Goal: Transaction & Acquisition: Purchase product/service

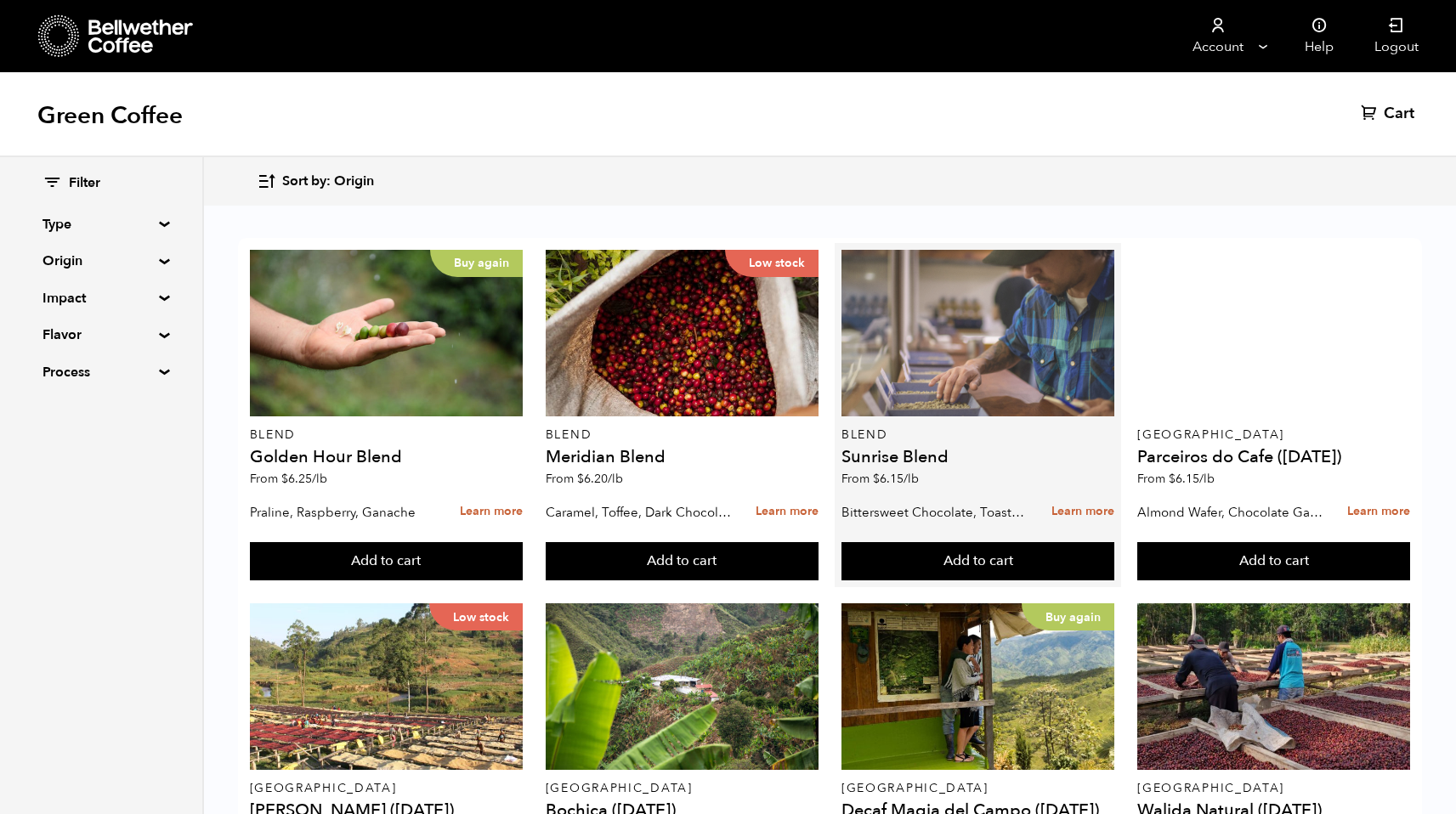
scroll to position [730, 0]
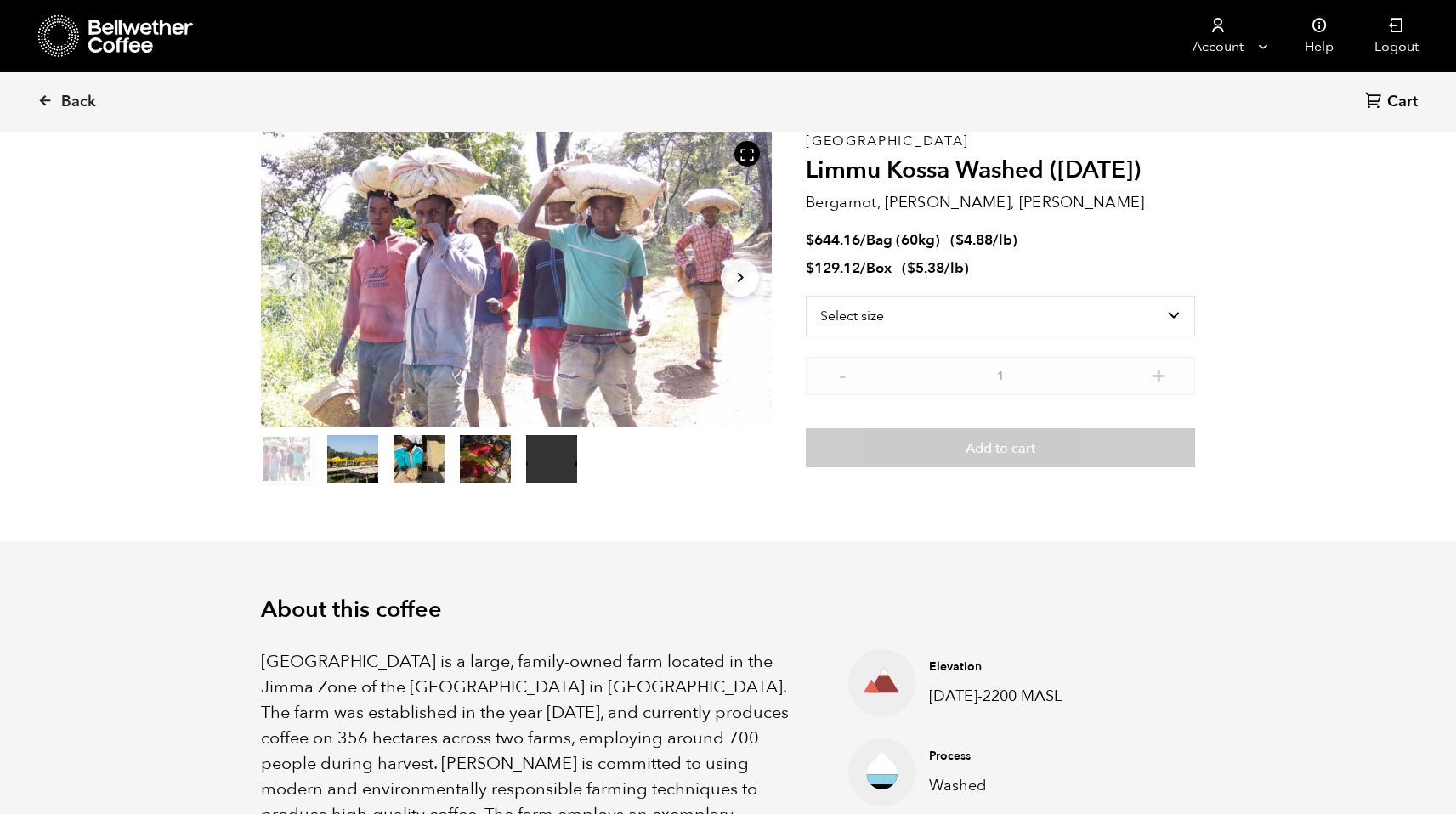
scroll to position [129, 0]
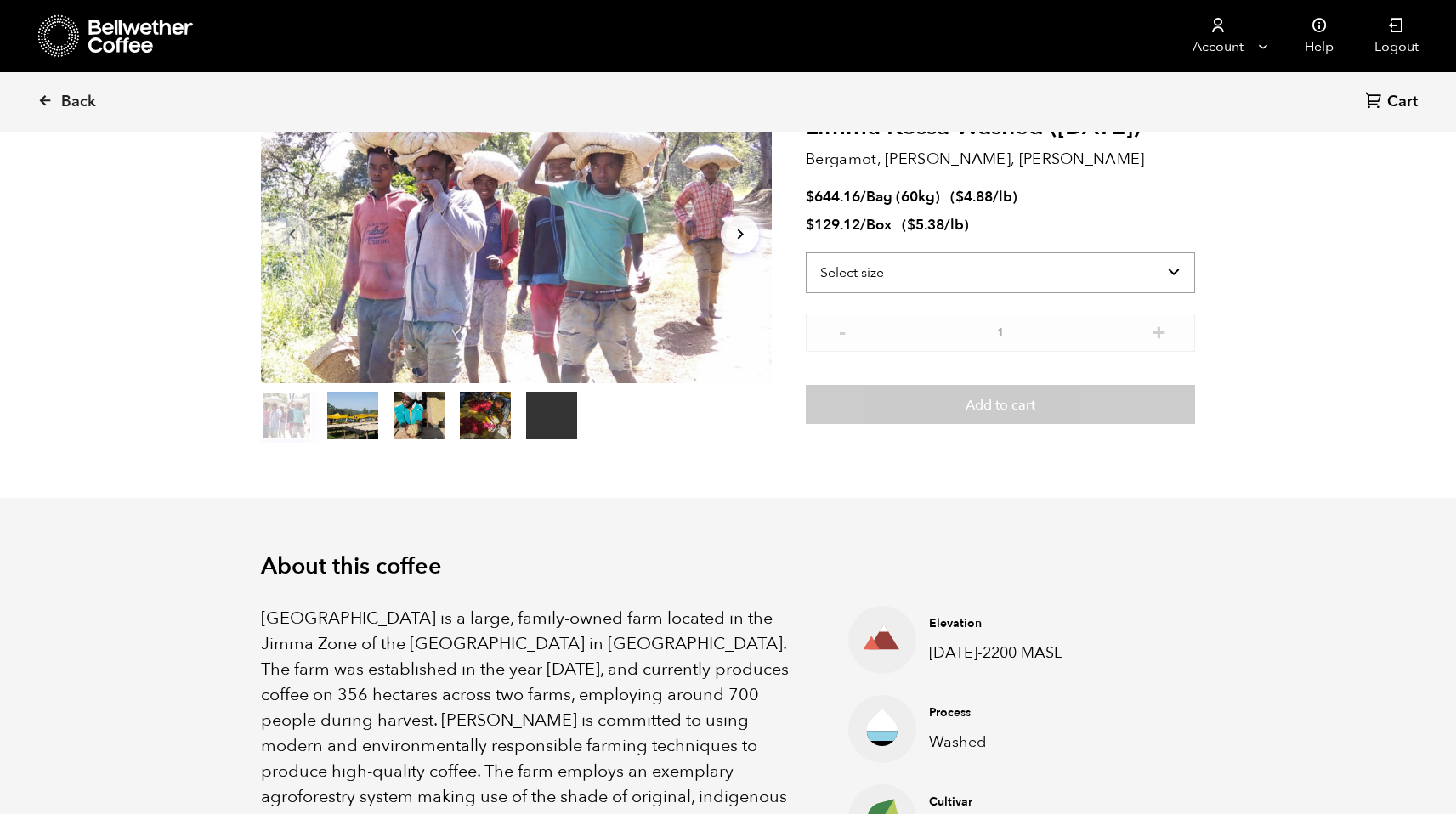
click at [972, 279] on select "Select size Bag (60kg) (132 lbs) Box (24 lbs)" at bounding box center [1000, 272] width 389 height 40
click at [806, 252] on select "Select size Bag (60kg) (132 lbs) Box (24 lbs)" at bounding box center [1000, 272] width 389 height 40
click at [1000, 245] on select "Select size Bag (60kg) (132 lbs) Box (24 lbs)" at bounding box center [1000, 244] width 389 height 40
select select "bag-3"
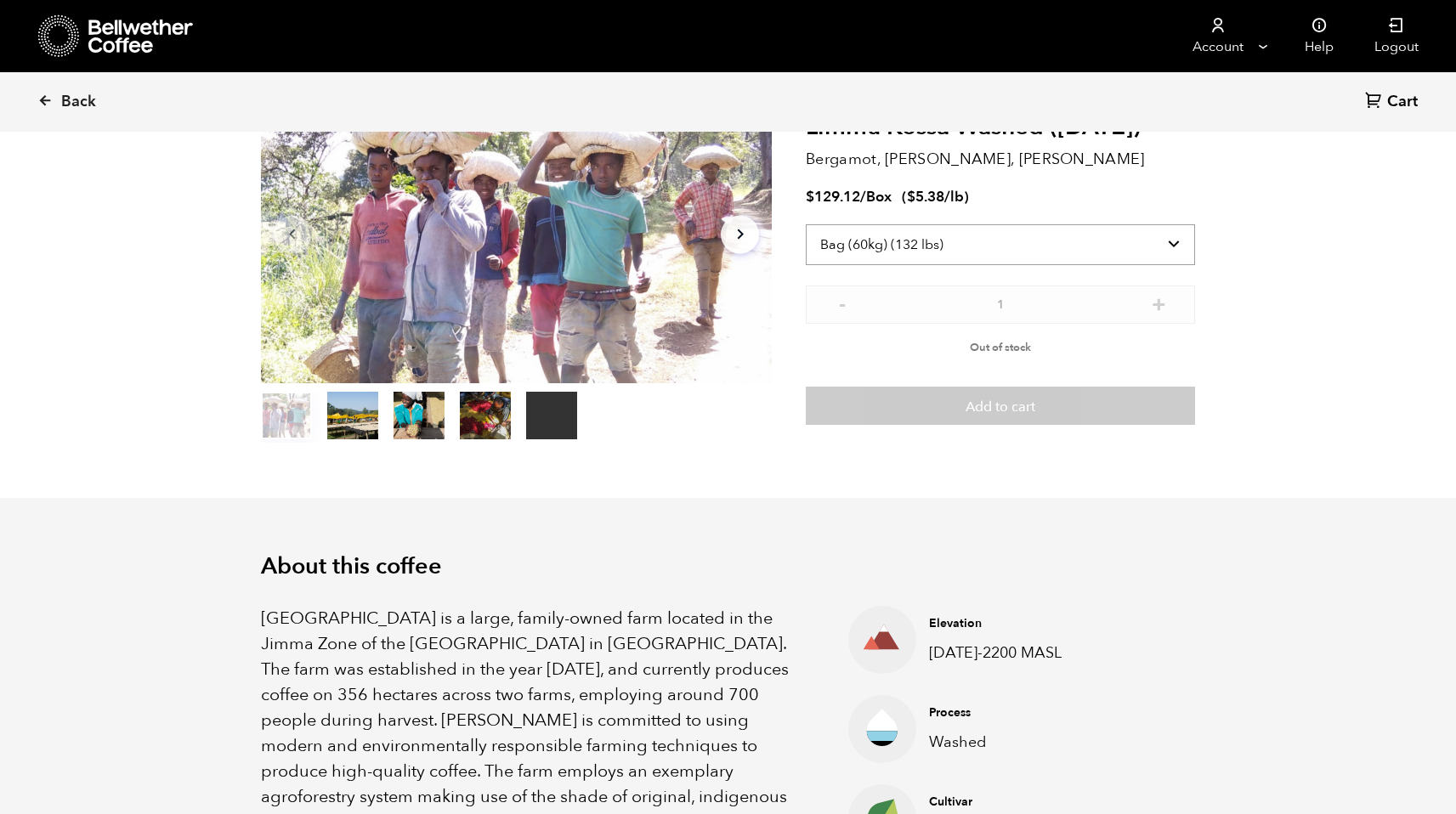
click at [806, 224] on select "Select size Bag (60kg) (132 lbs) Box (24 lbs)" at bounding box center [1000, 244] width 389 height 40
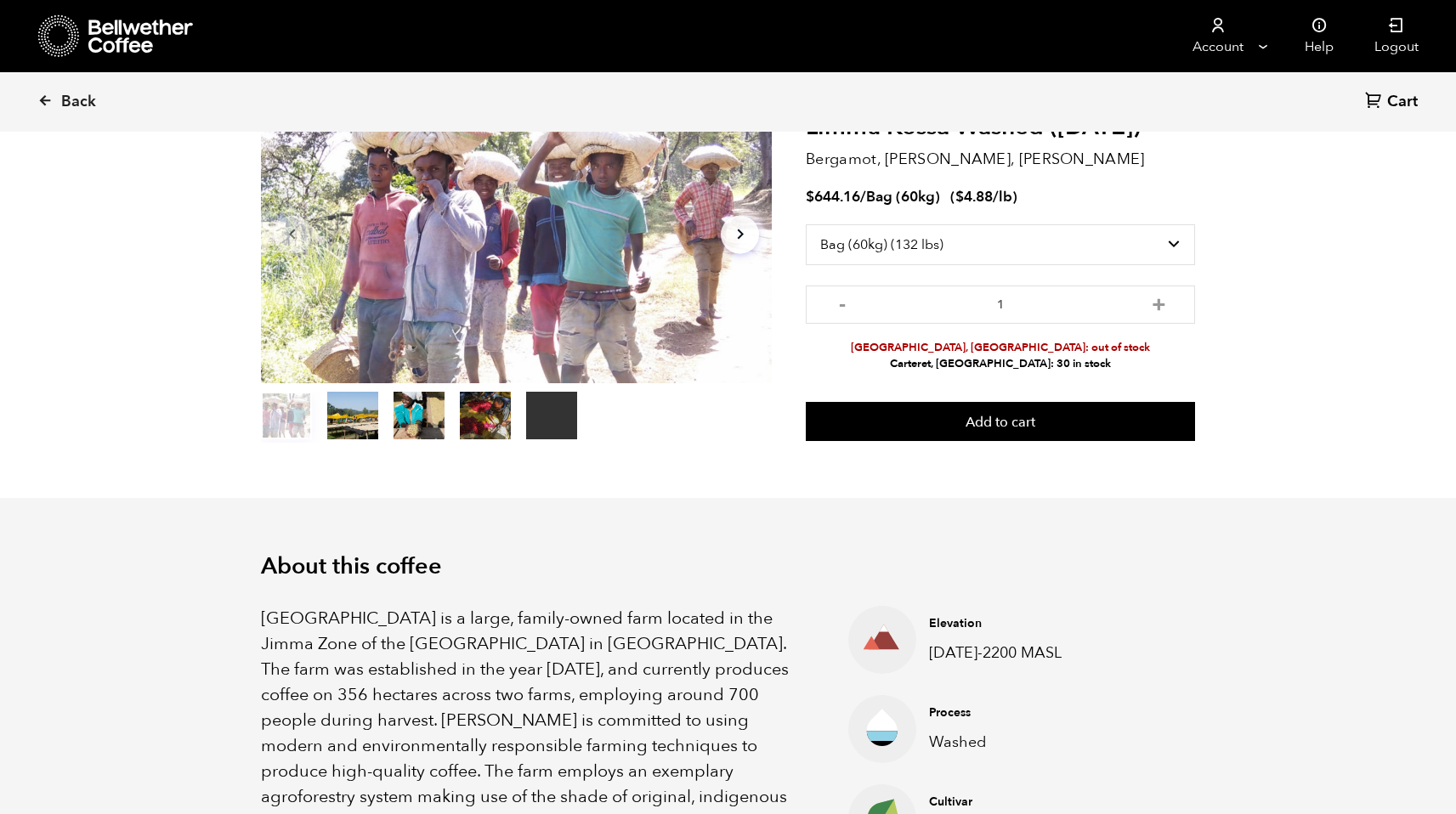
click at [1128, 354] on li "Alameda, CA: out of stock" at bounding box center [1000, 348] width 389 height 16
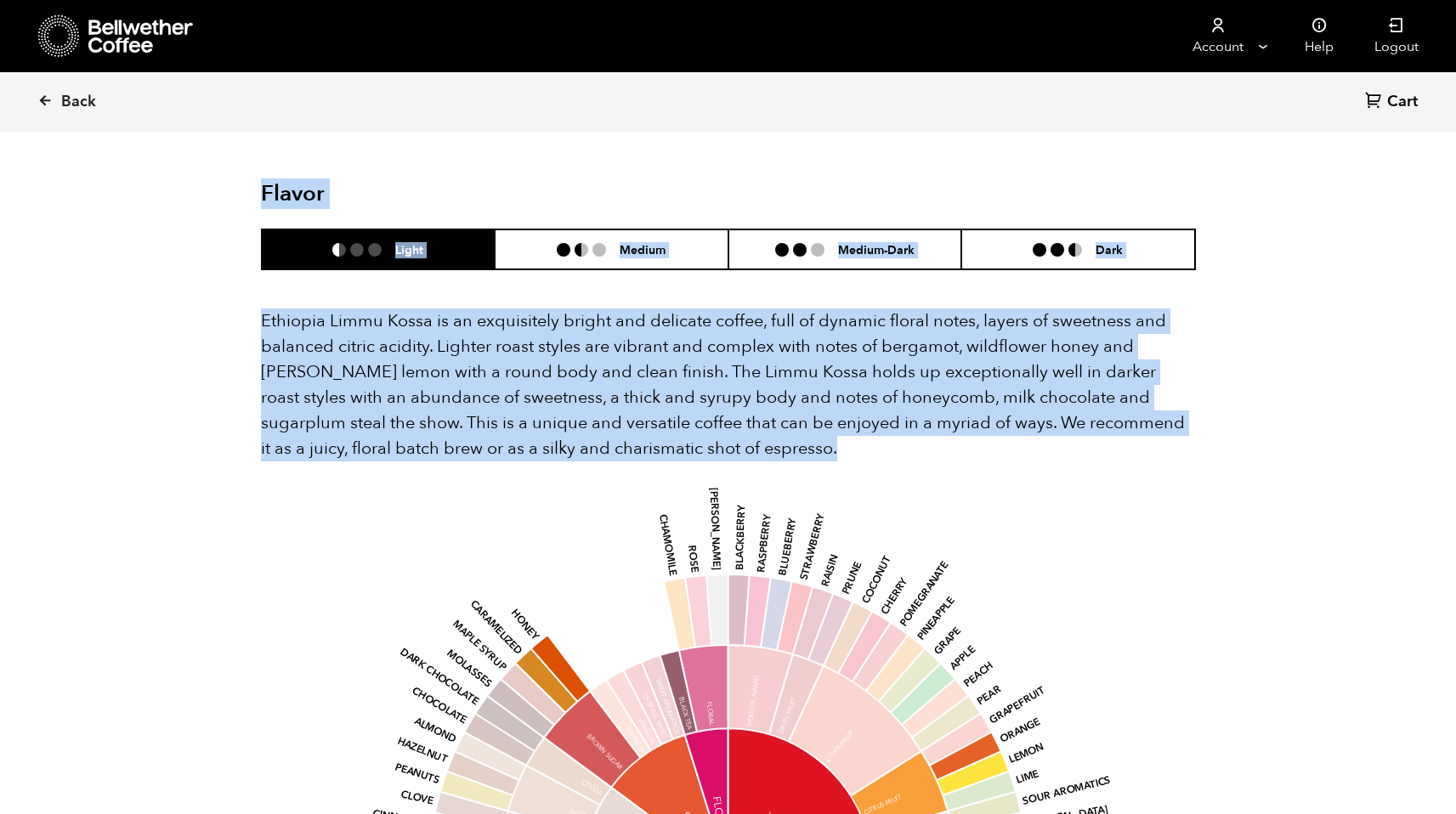
scroll to position [1329, 0]
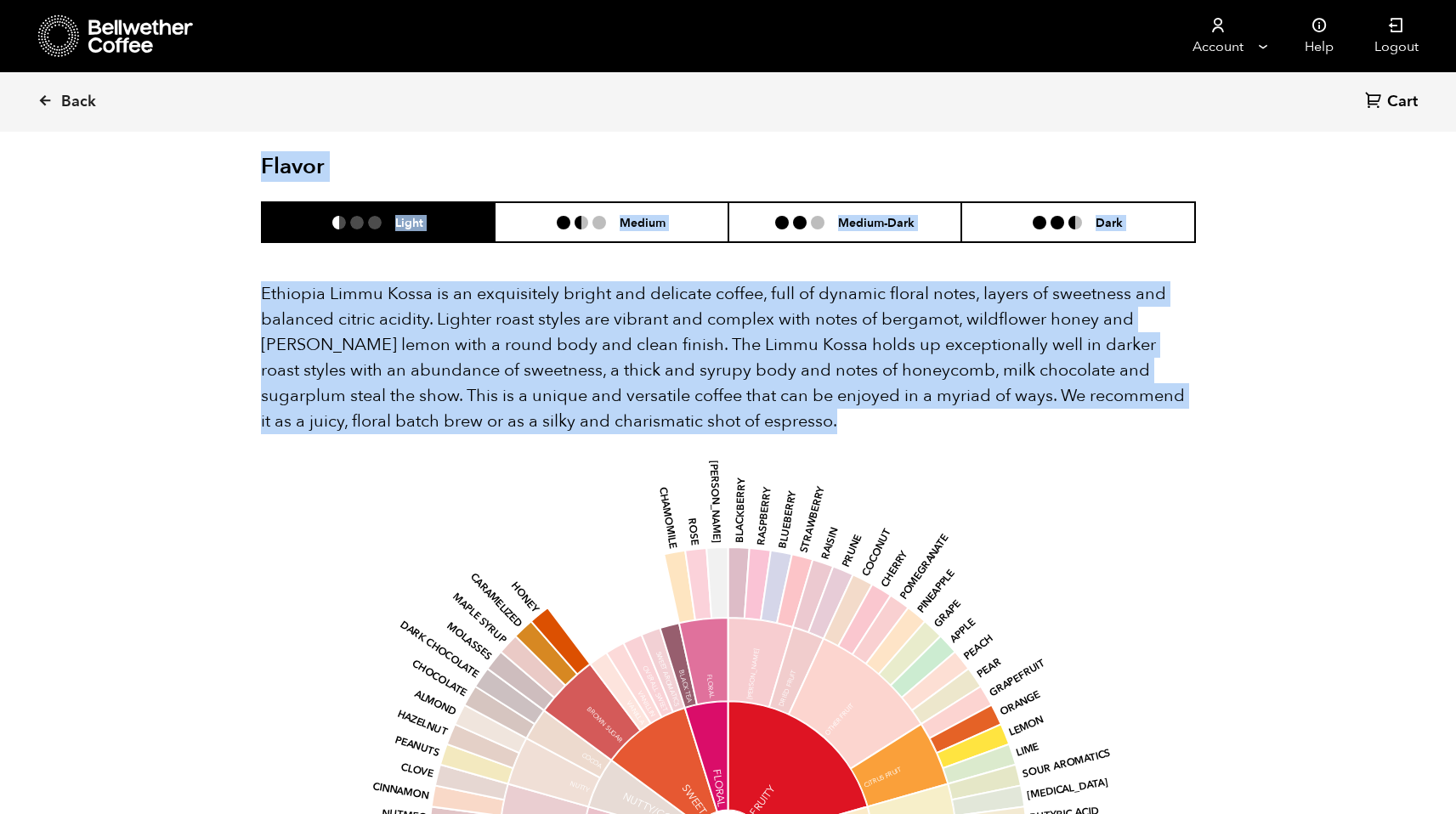
drag, startPoint x: 247, startPoint y: 285, endPoint x: 706, endPoint y: 678, distance: 604.3
click at [706, 678] on div "Back Cart (0) Your browser does not support the video tag. Item 1 of 5 Your bro…" at bounding box center [728, 267] width 1456 height 2989
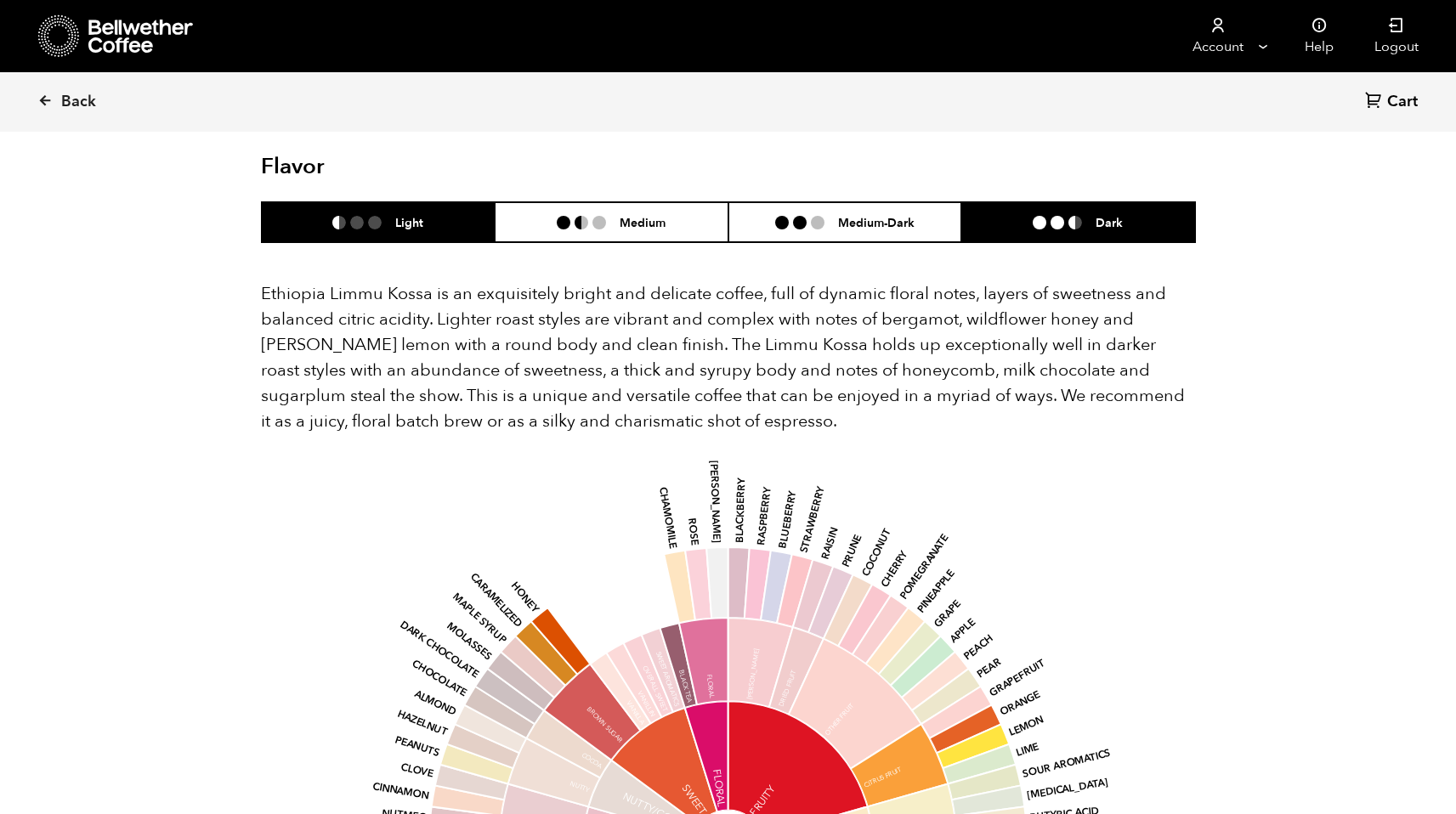
click at [1015, 214] on li "Dark" at bounding box center [1078, 222] width 233 height 40
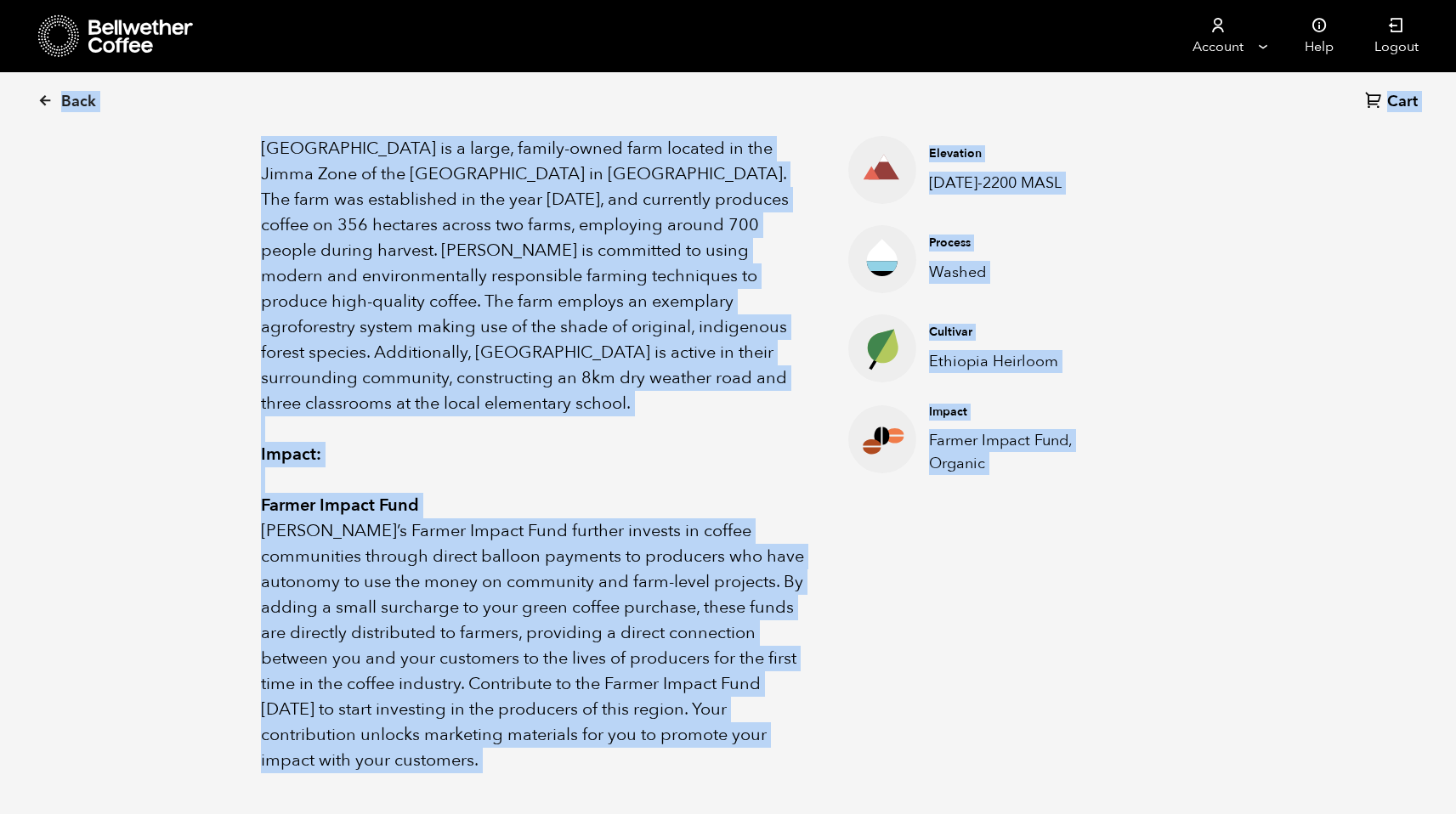
scroll to position [0, 0]
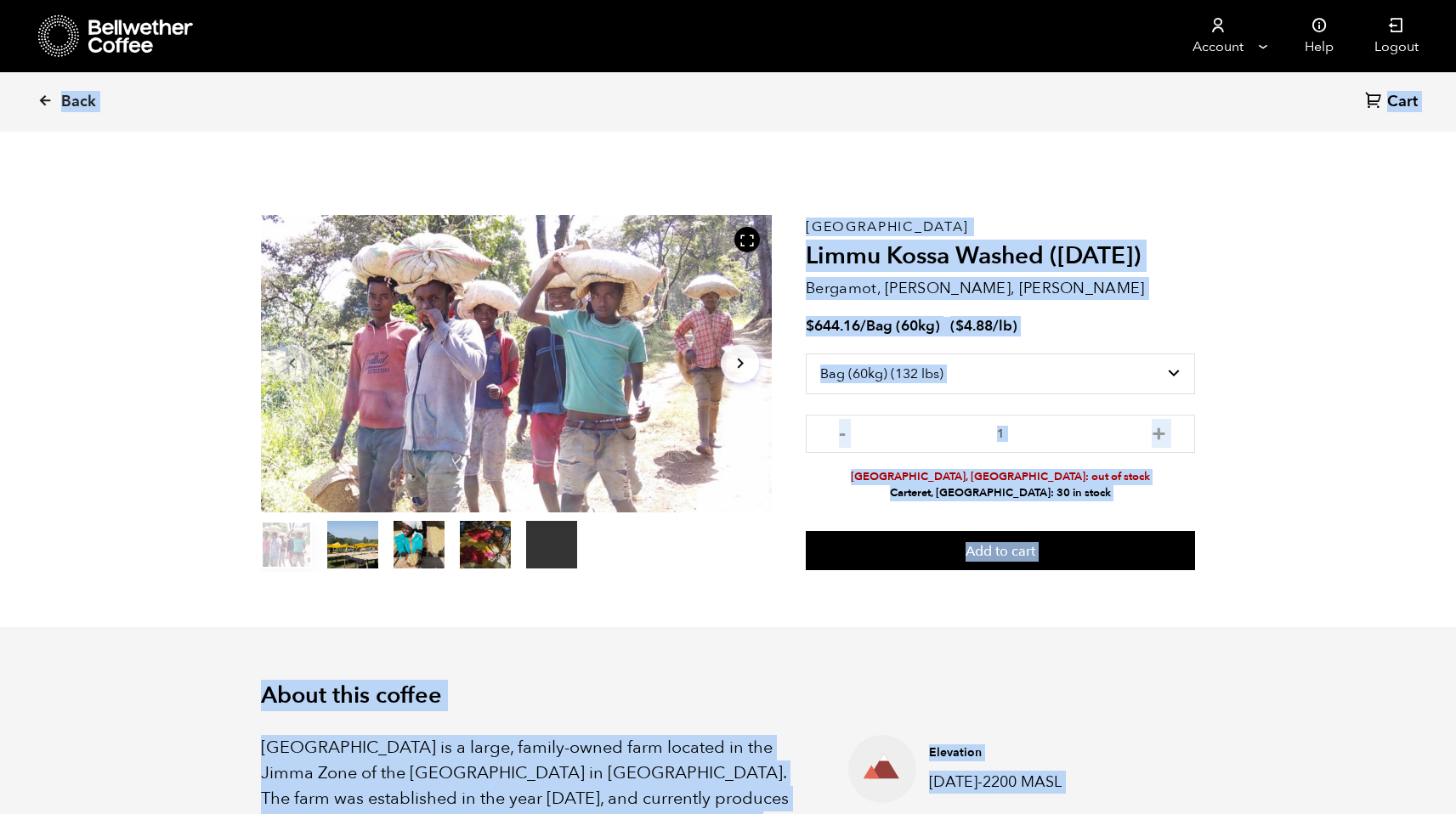
drag, startPoint x: 804, startPoint y: 407, endPoint x: 260, endPoint y: 704, distance: 619.8
copy div "About this coffee Limmu Kossa Estate is a large, family-owned farm located in t…"
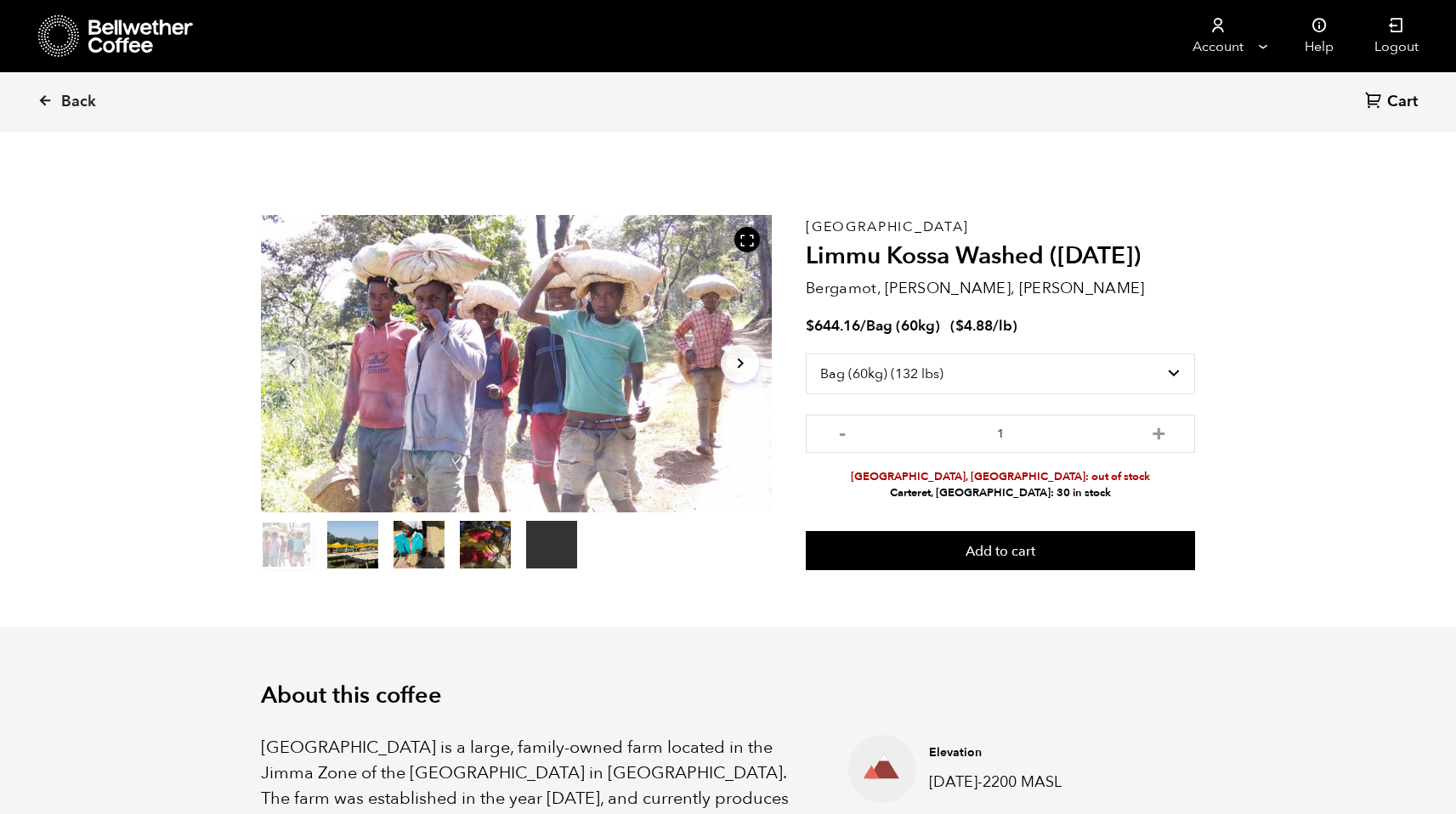
click at [32, 88] on div "Back Cart (0)" at bounding box center [728, 102] width 1456 height 59
click at [50, 109] on link "Back" at bounding box center [90, 102] width 105 height 58
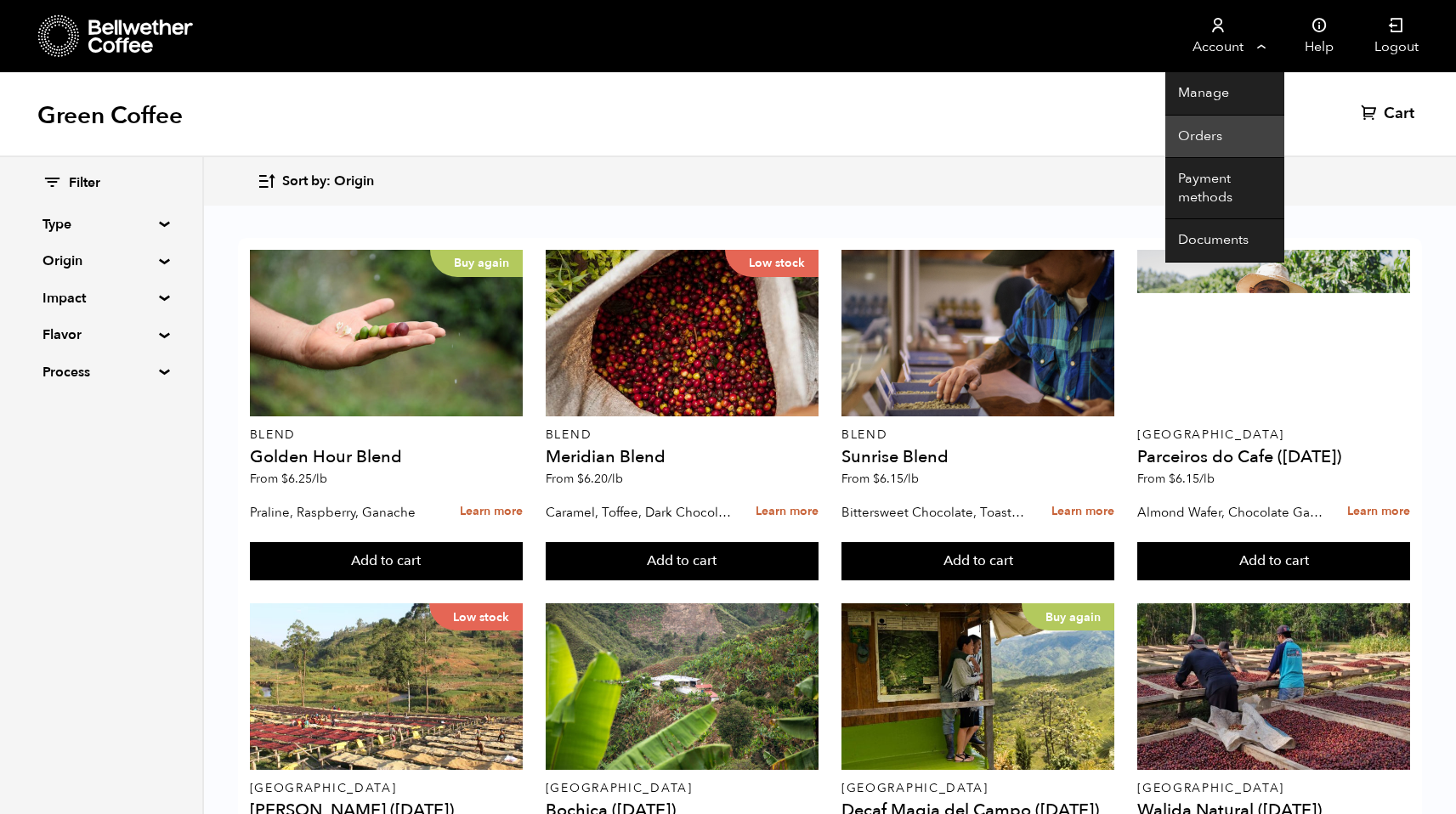
click at [1210, 143] on link "Orders" at bounding box center [1225, 137] width 119 height 43
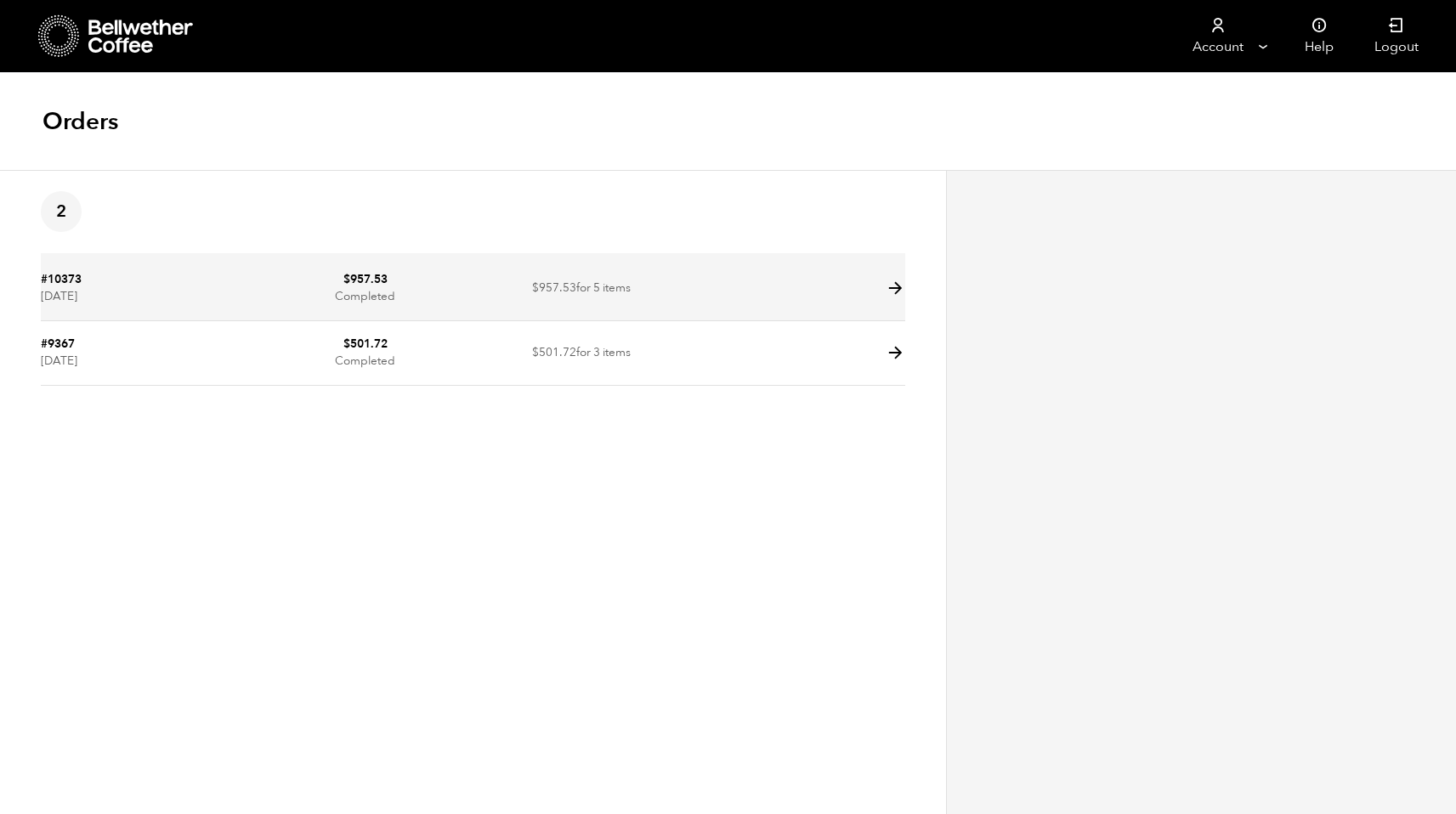
click at [844, 297] on td at bounding box center [797, 289] width 216 height 65
click at [893, 294] on icon at bounding box center [895, 289] width 20 height 20
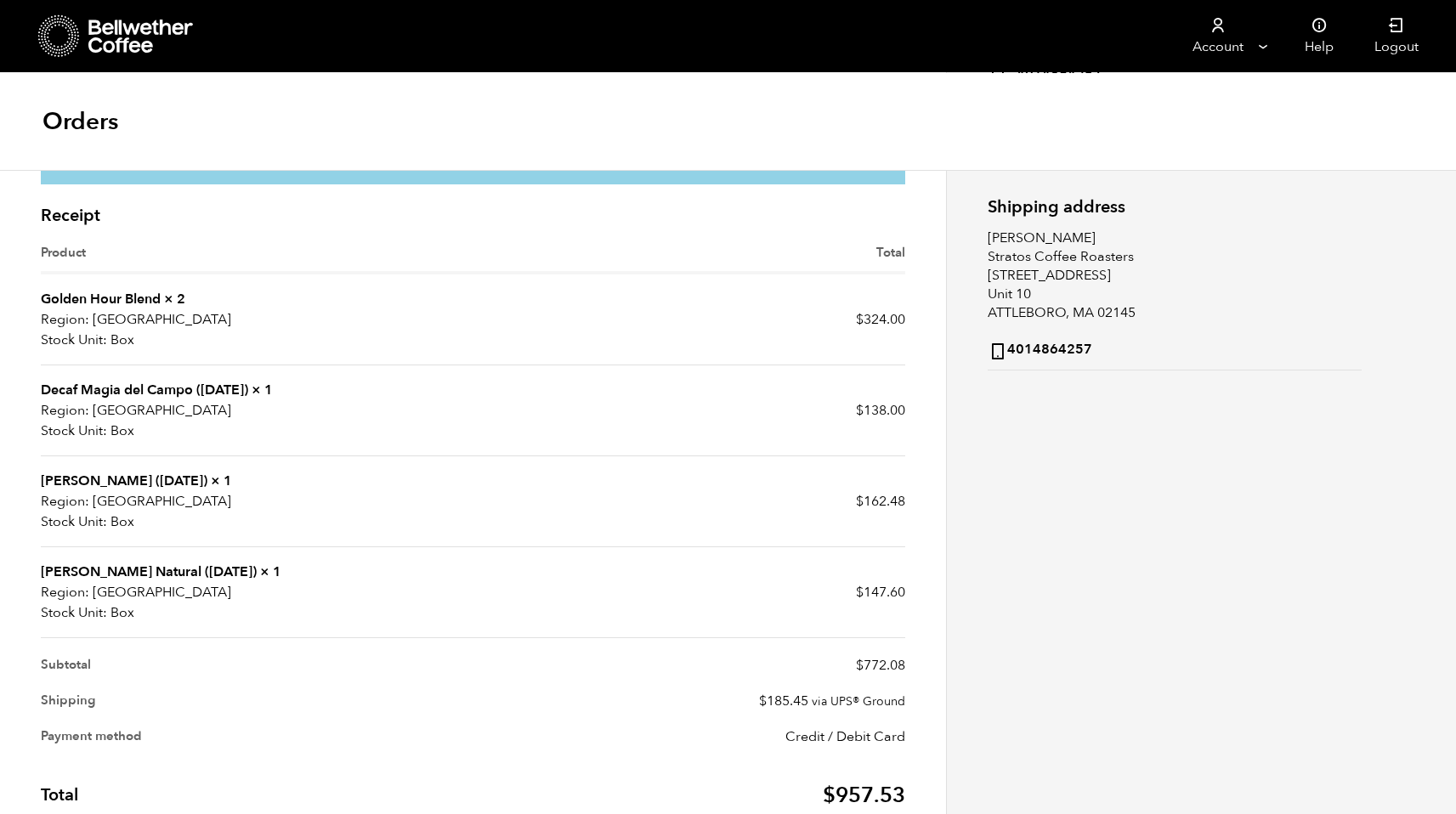
scroll to position [277, 0]
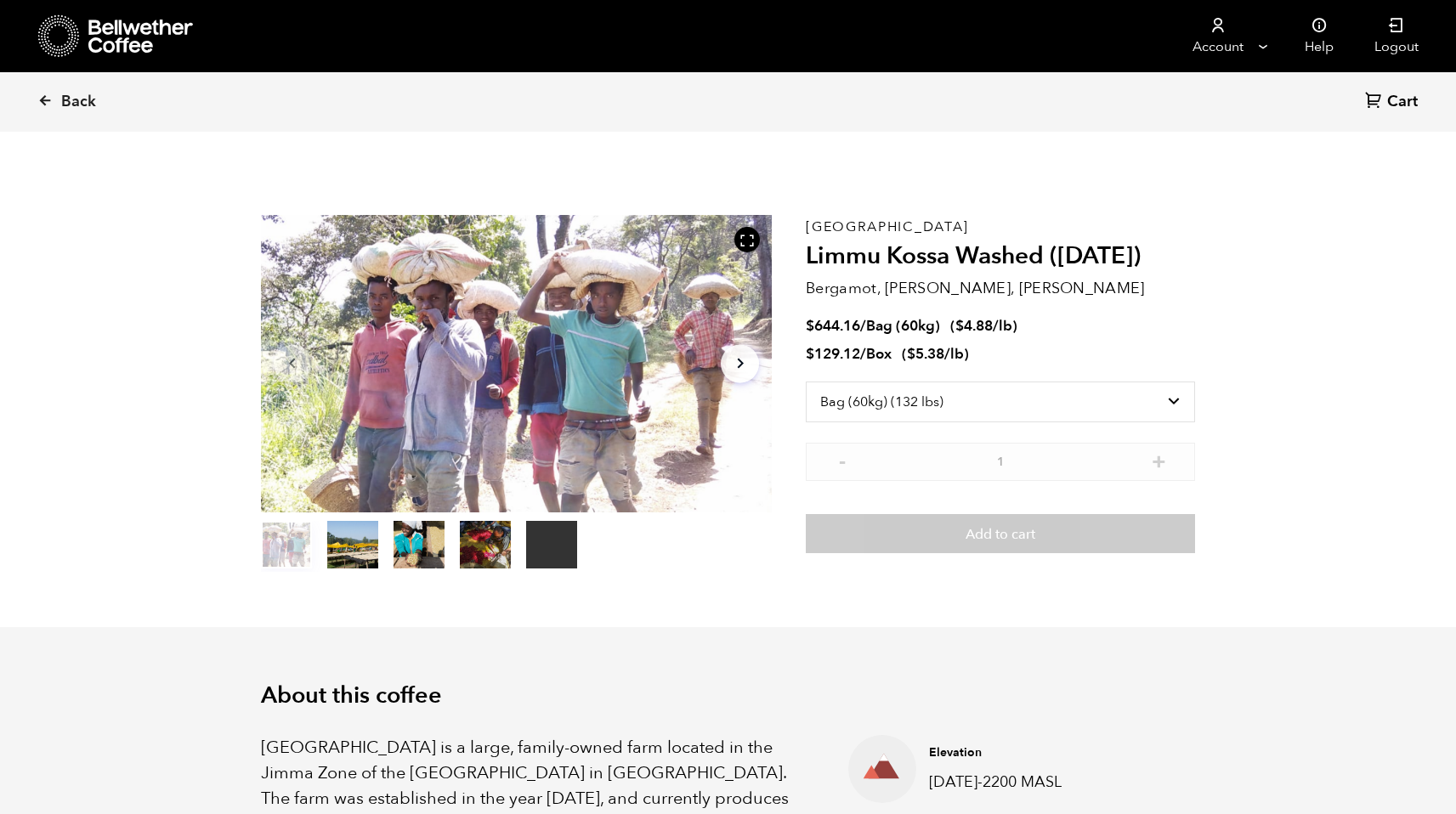
select select "bag-3"
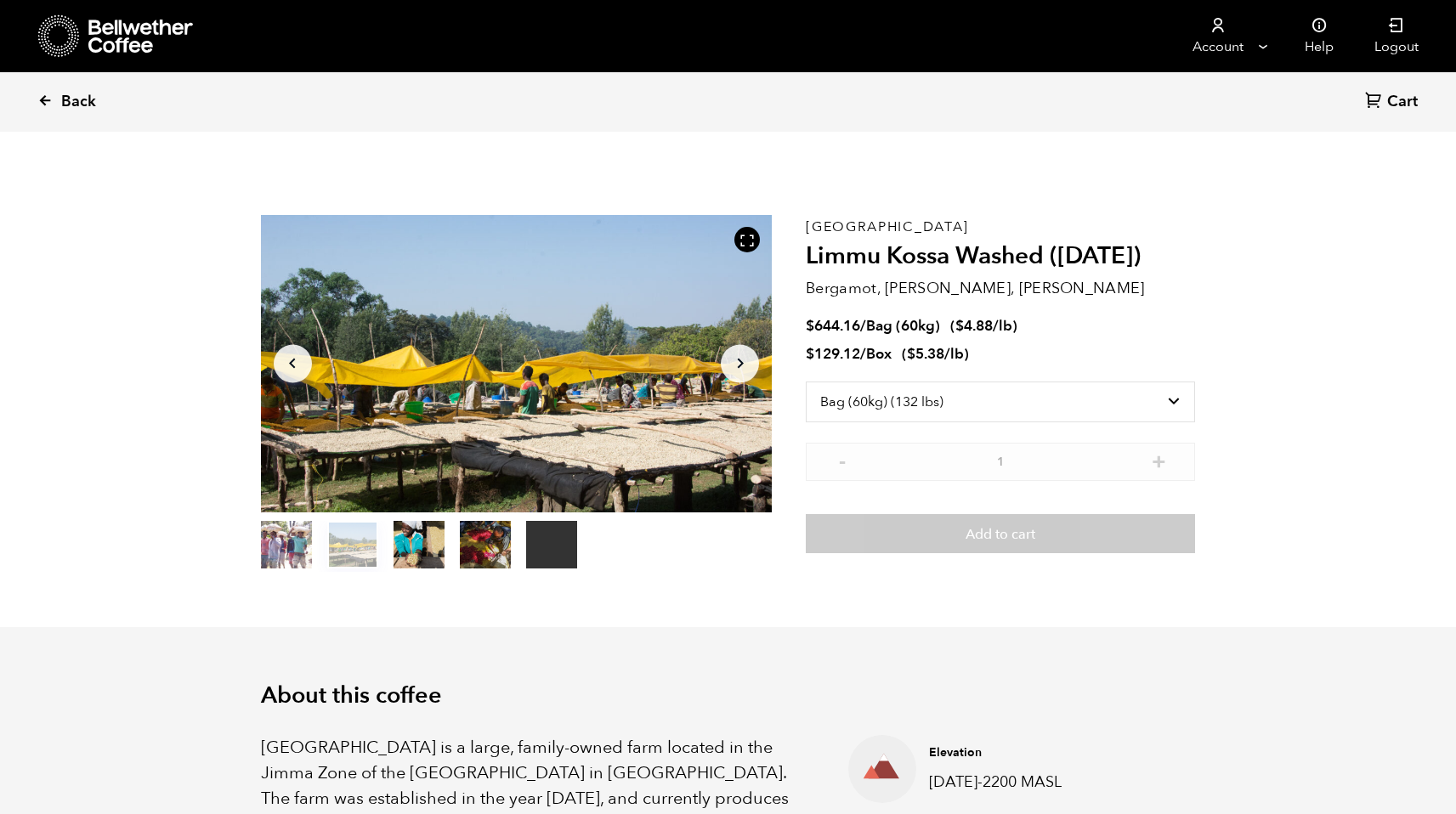
click at [72, 90] on link "Back" at bounding box center [90, 102] width 105 height 58
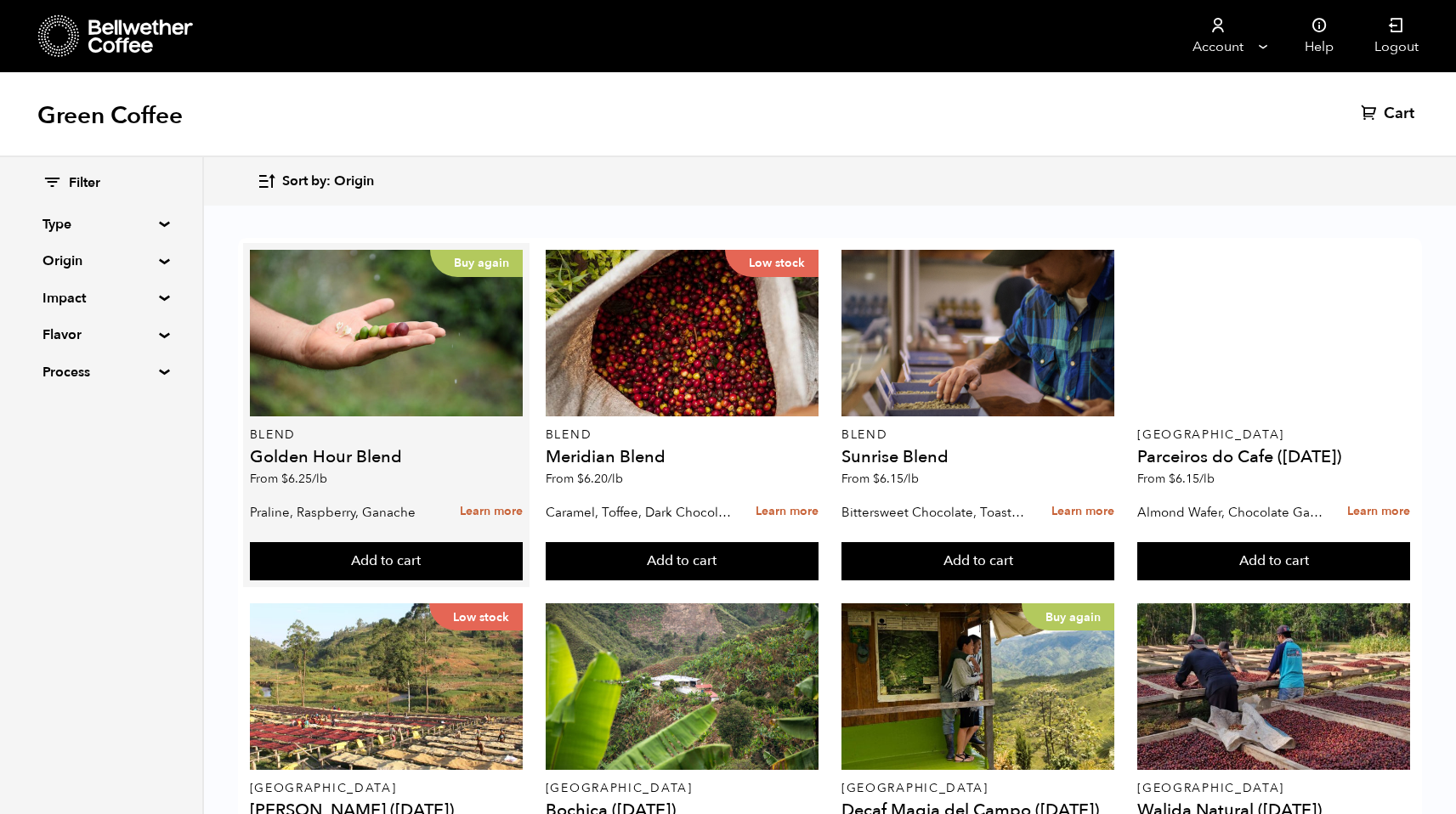
click at [345, 457] on h4 "Golden Hour Blend" at bounding box center [386, 457] width 273 height 17
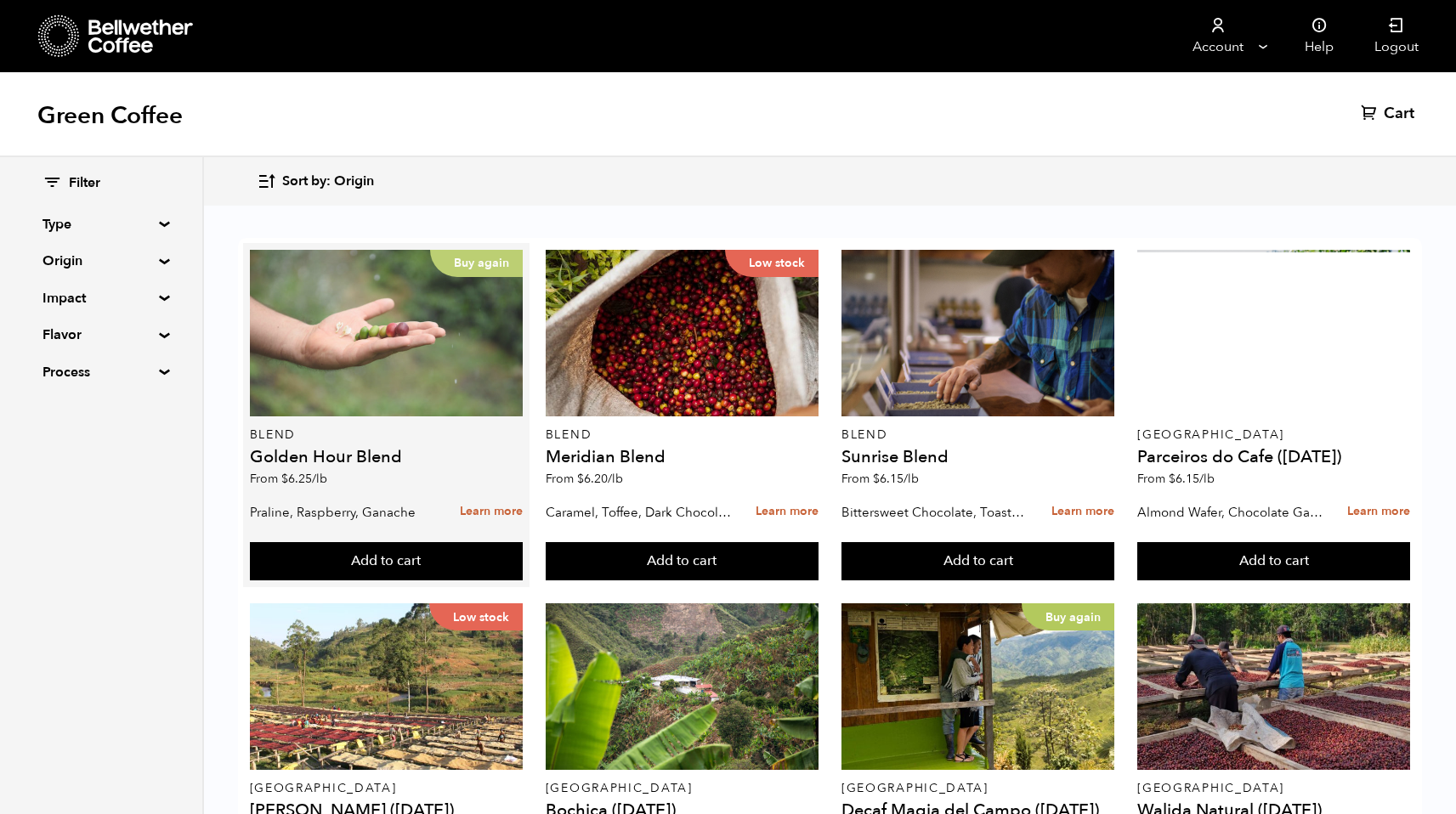
click at [361, 375] on div "Buy again" at bounding box center [386, 332] width 273 height 166
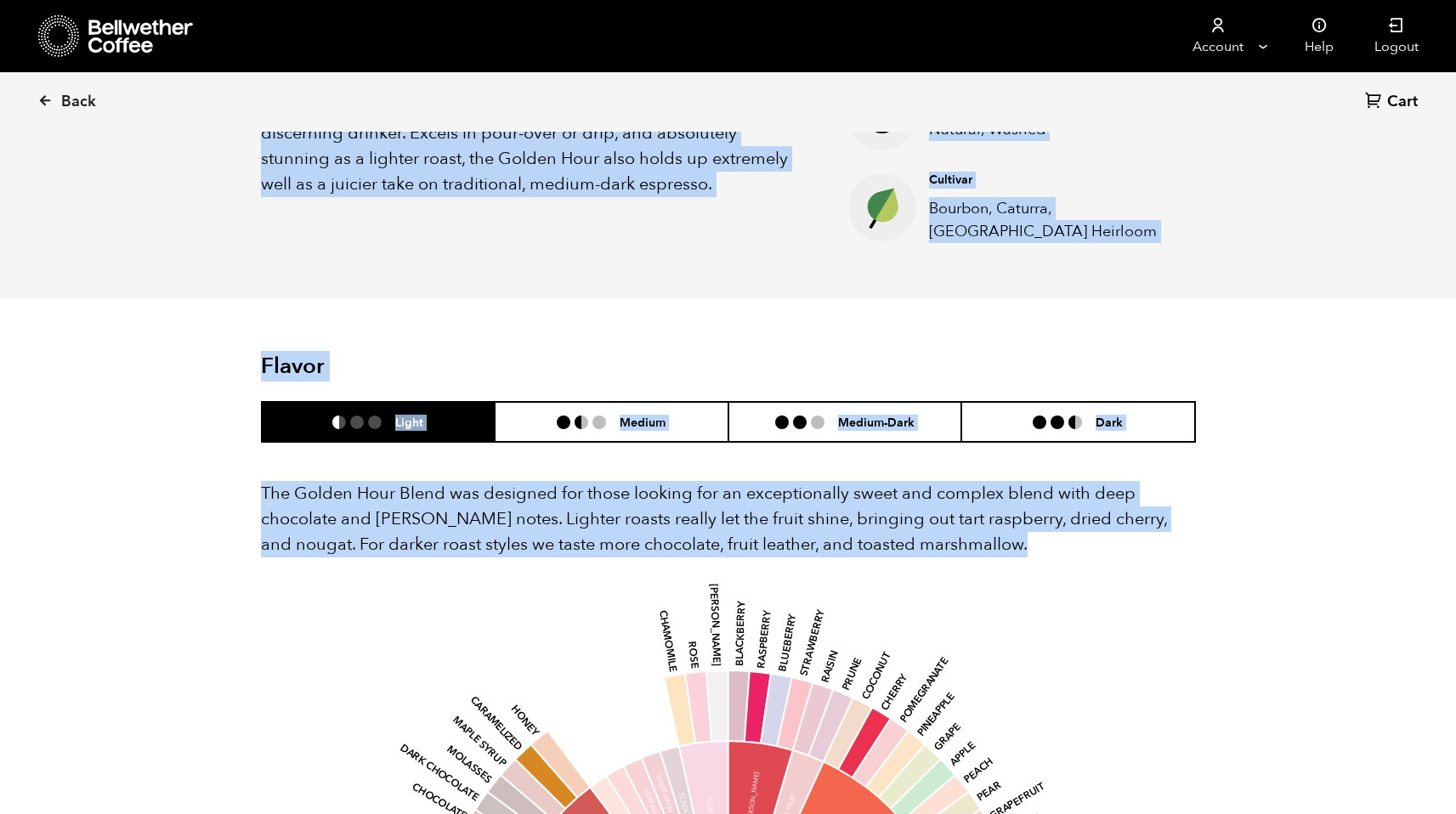
scroll to position [743, 0]
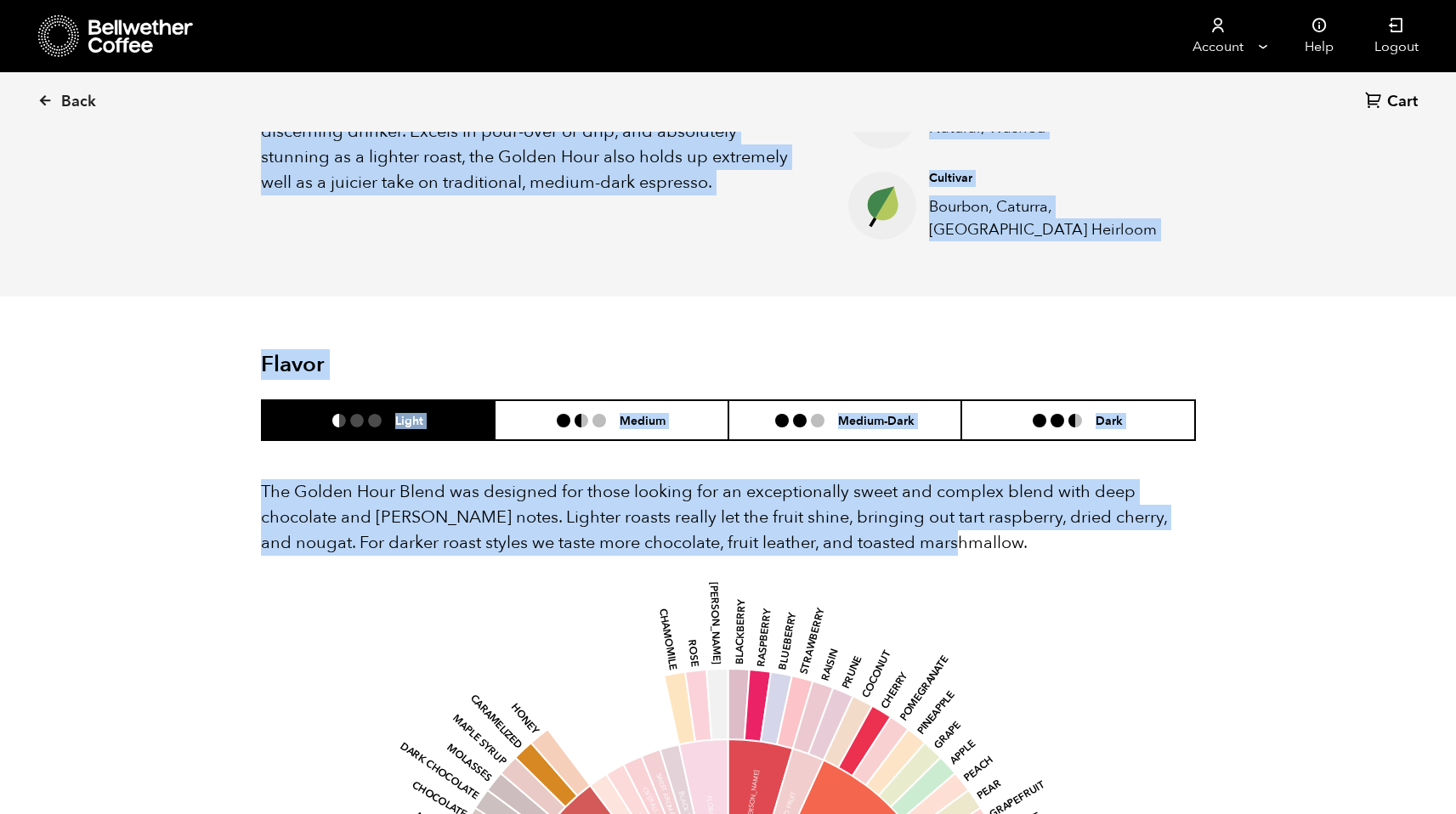
drag, startPoint x: 258, startPoint y: 376, endPoint x: 936, endPoint y: 544, distance: 698.5
click at [936, 543] on div "Back Cart (0) Item 1 of 4 Arrow Left Arrow Right item 0 item 1 item 2 item 3 It…" at bounding box center [728, 620] width 1456 height 2525
copy div "A distinctive, rotating blend of our nicest coffees, the Golden Hour is an abso…"
click at [644, 414] on h6 "Medium" at bounding box center [642, 419] width 46 height 15
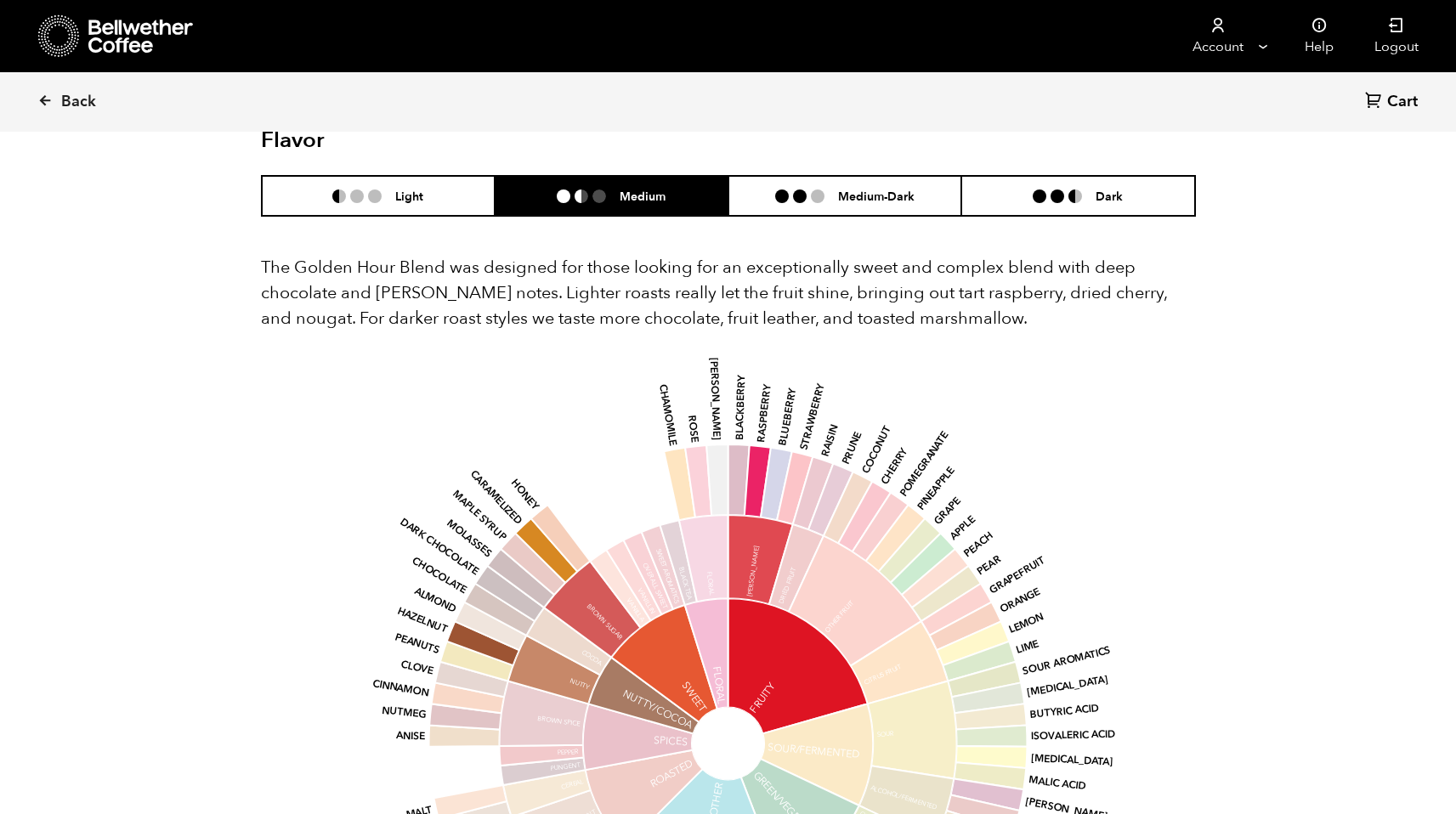
scroll to position [967, 0]
